Goal: Task Accomplishment & Management: Manage account settings

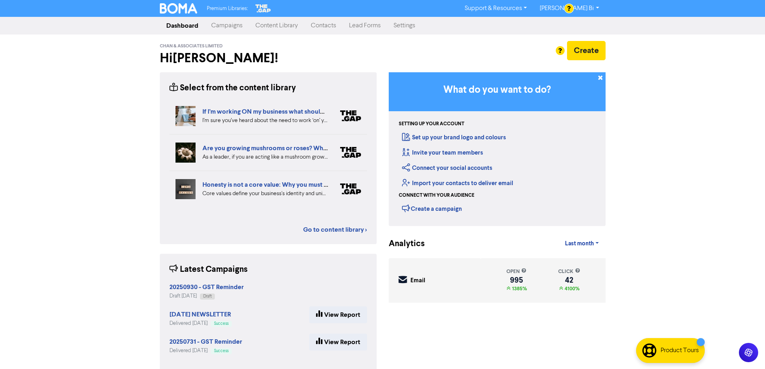
click at [325, 27] on link "Contacts" at bounding box center [324, 26] width 38 height 16
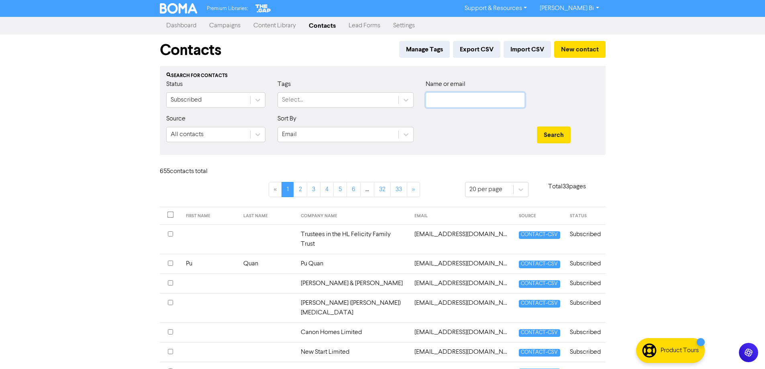
click at [462, 102] on input "text" at bounding box center [475, 99] width 99 height 15
click at [537, 127] on button "Search" at bounding box center [554, 135] width 34 height 17
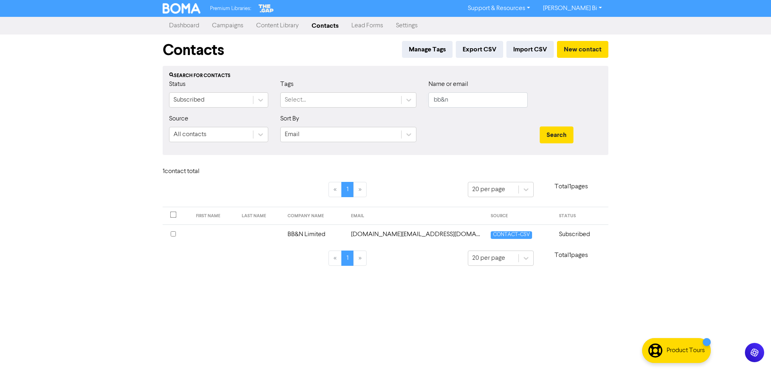
click at [173, 234] on input "checkbox" at bounding box center [173, 233] width 5 height 5
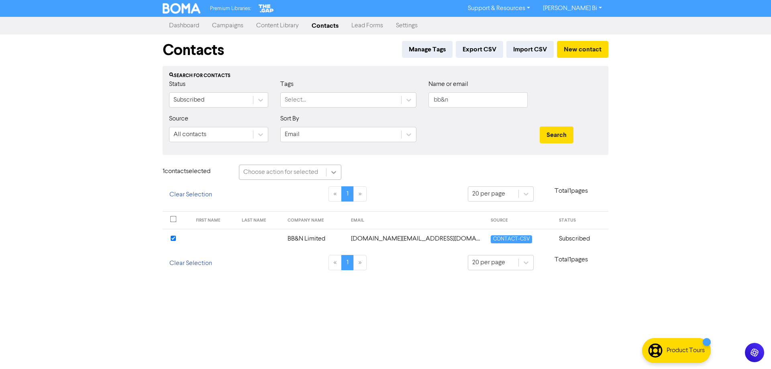
click at [332, 172] on icon at bounding box center [334, 172] width 8 height 8
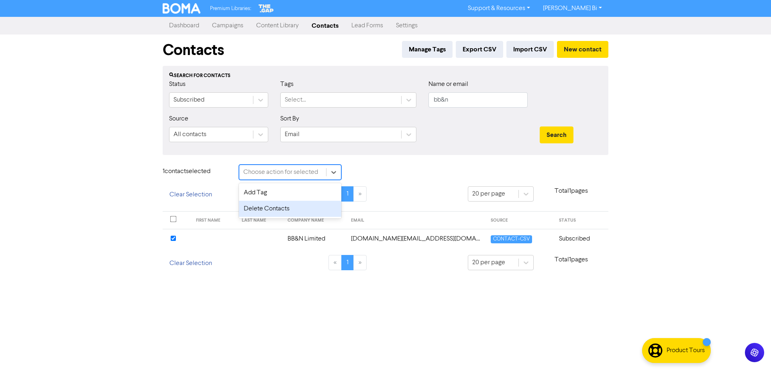
click at [310, 208] on div "Delete Contacts" at bounding box center [290, 209] width 102 height 16
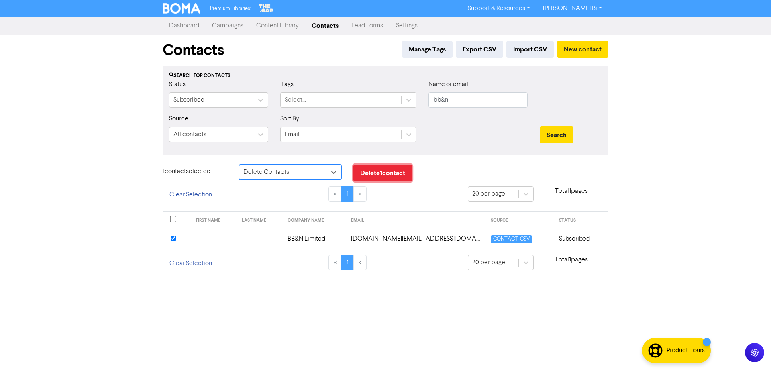
click at [379, 171] on button "Delete 1 contact" at bounding box center [383, 173] width 59 height 17
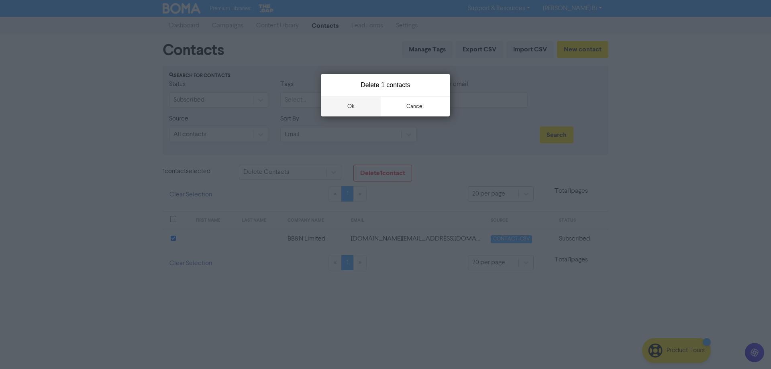
click at [349, 104] on button "ok" at bounding box center [350, 106] width 59 height 20
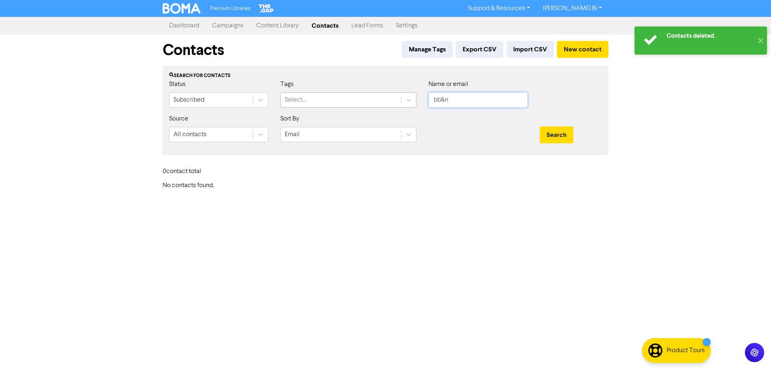
drag, startPoint x: 470, startPoint y: 105, endPoint x: 352, endPoint y: 100, distance: 117.8
click at [352, 100] on div "Status Subscribed Tags Select... Name or email bb&n" at bounding box center [385, 97] width 445 height 35
type input "mdbk"
click at [540, 127] on button "Search" at bounding box center [557, 135] width 34 height 17
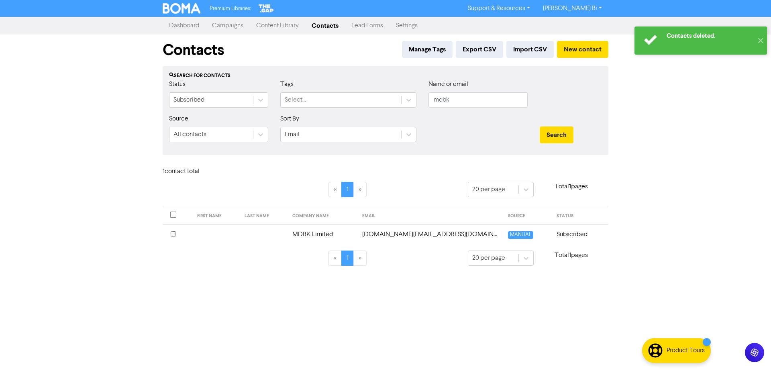
click at [172, 236] on input "checkbox" at bounding box center [173, 233] width 5 height 5
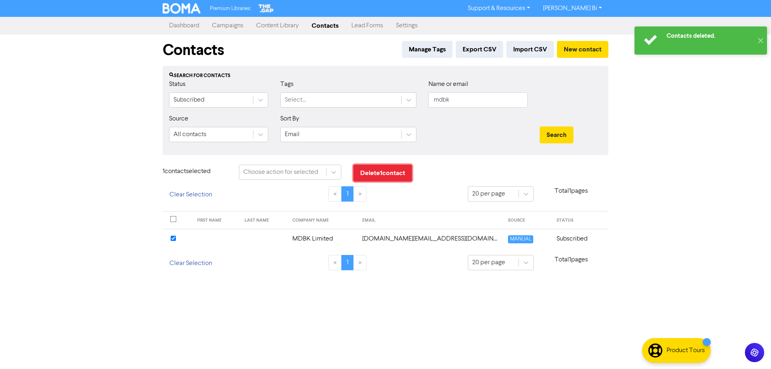
click at [373, 174] on button "Delete 1 contact" at bounding box center [383, 173] width 59 height 17
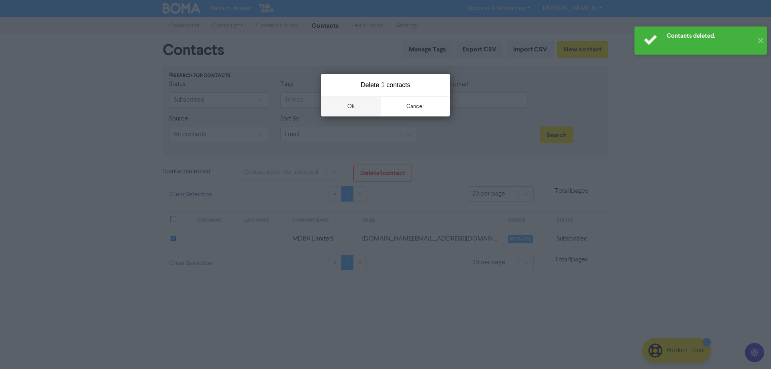
click at [352, 104] on button "ok" at bounding box center [350, 106] width 59 height 20
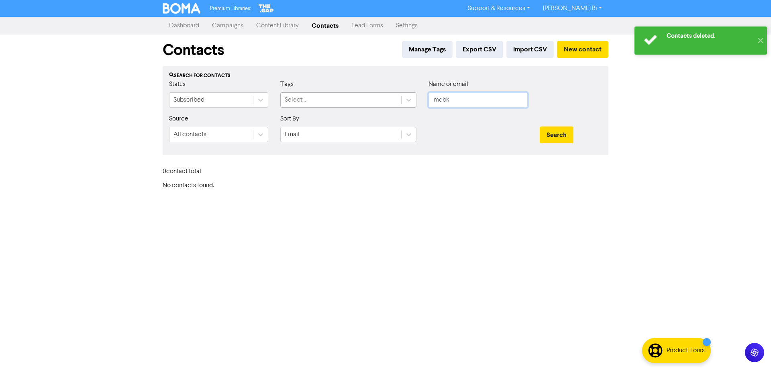
drag, startPoint x: 470, startPoint y: 101, endPoint x: 349, endPoint y: 103, distance: 121.0
click at [349, 103] on div "Status Subscribed Tags Select... Name or email mdbk" at bounding box center [385, 97] width 445 height 35
click at [540, 127] on button "Search" at bounding box center [557, 135] width 34 height 17
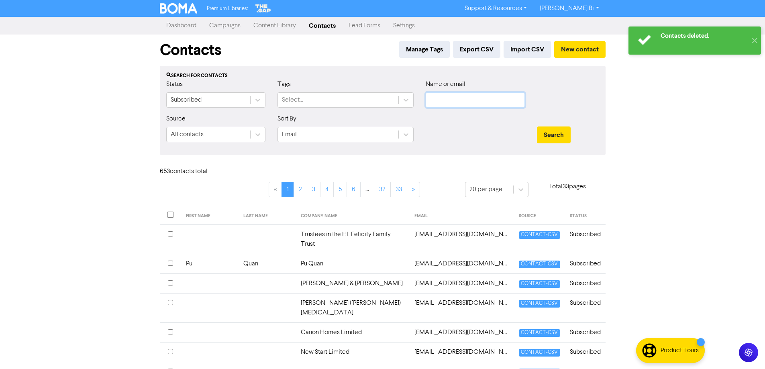
click at [446, 100] on input "text" at bounding box center [475, 99] width 99 height 15
click at [537, 127] on button "Search" at bounding box center [554, 135] width 34 height 17
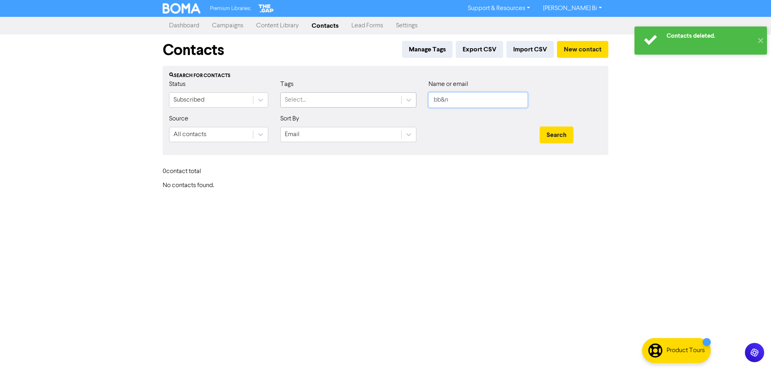
drag, startPoint x: 451, startPoint y: 100, endPoint x: 332, endPoint y: 107, distance: 119.1
click at [336, 107] on div "Status Subscribed Tags Select... Name or email bb&n" at bounding box center [385, 97] width 445 height 35
type input "mdbk"
click at [540, 127] on button "Search" at bounding box center [557, 135] width 34 height 17
